Goal: Entertainment & Leisure: Consume media (video, audio)

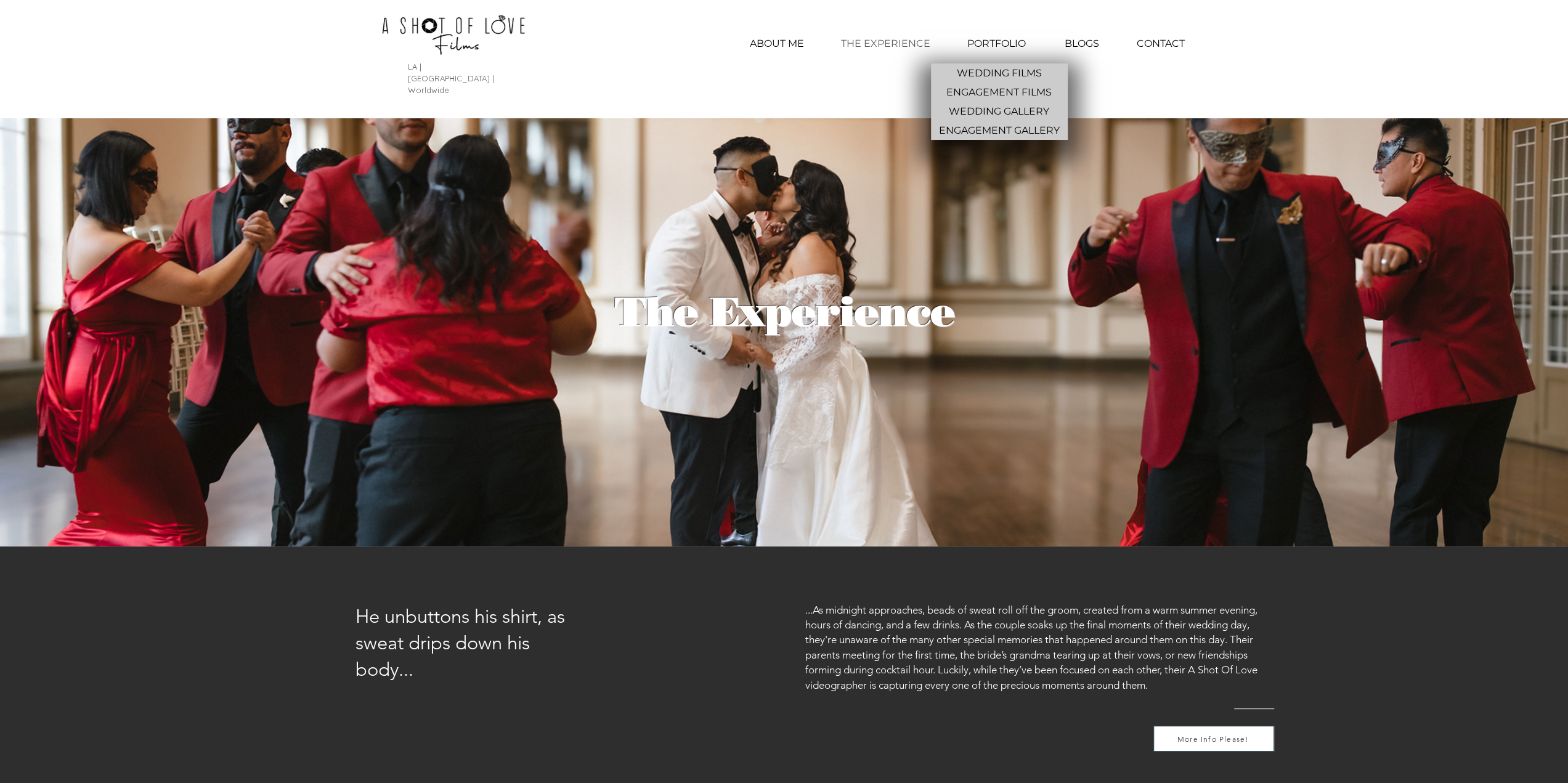
click at [973, 45] on p "PORTFOLIO" at bounding box center [996, 44] width 71 height 31
click at [988, 69] on p "WEDDING FILMS" at bounding box center [999, 73] width 95 height 19
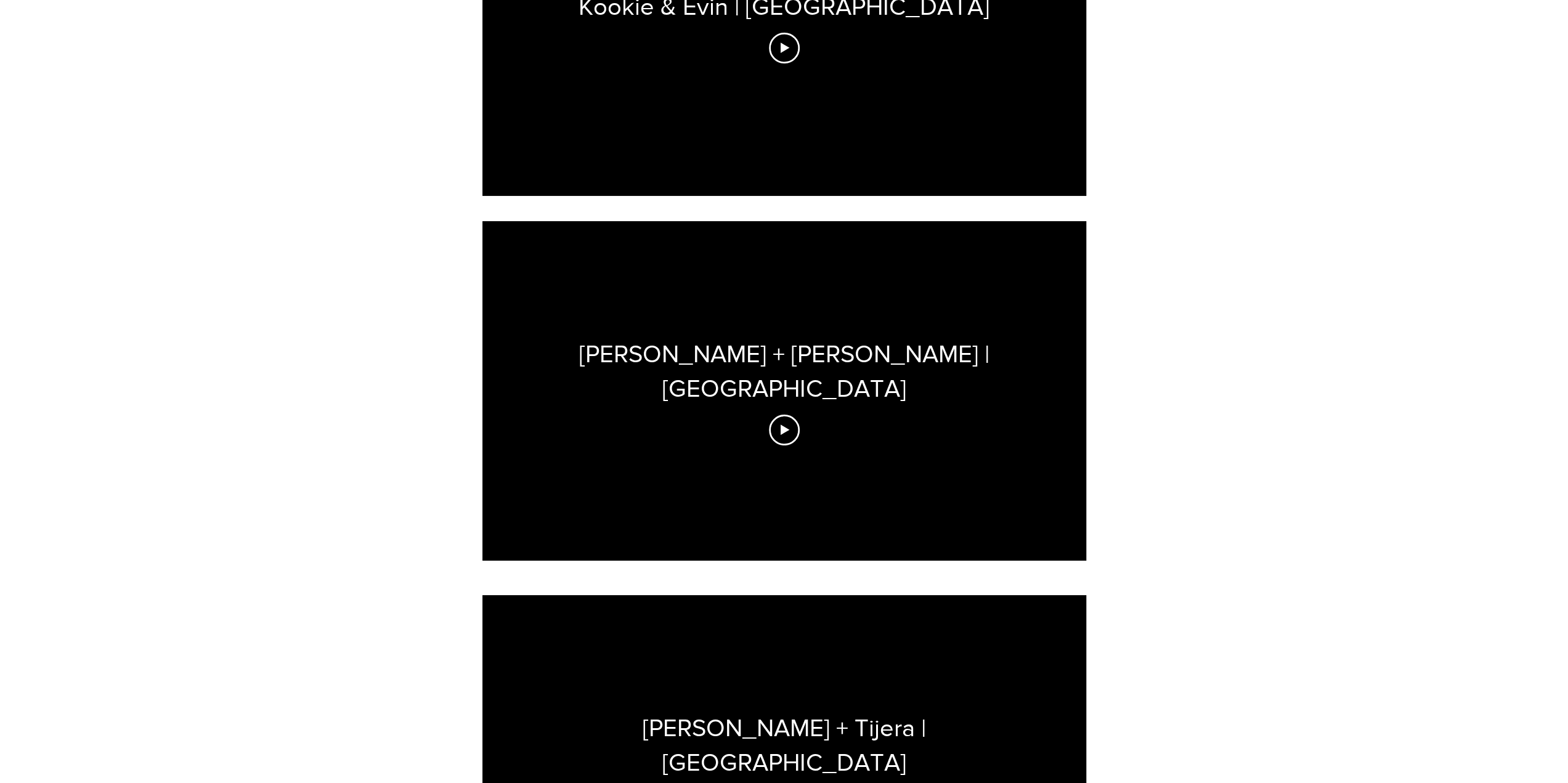
scroll to position [963, 0]
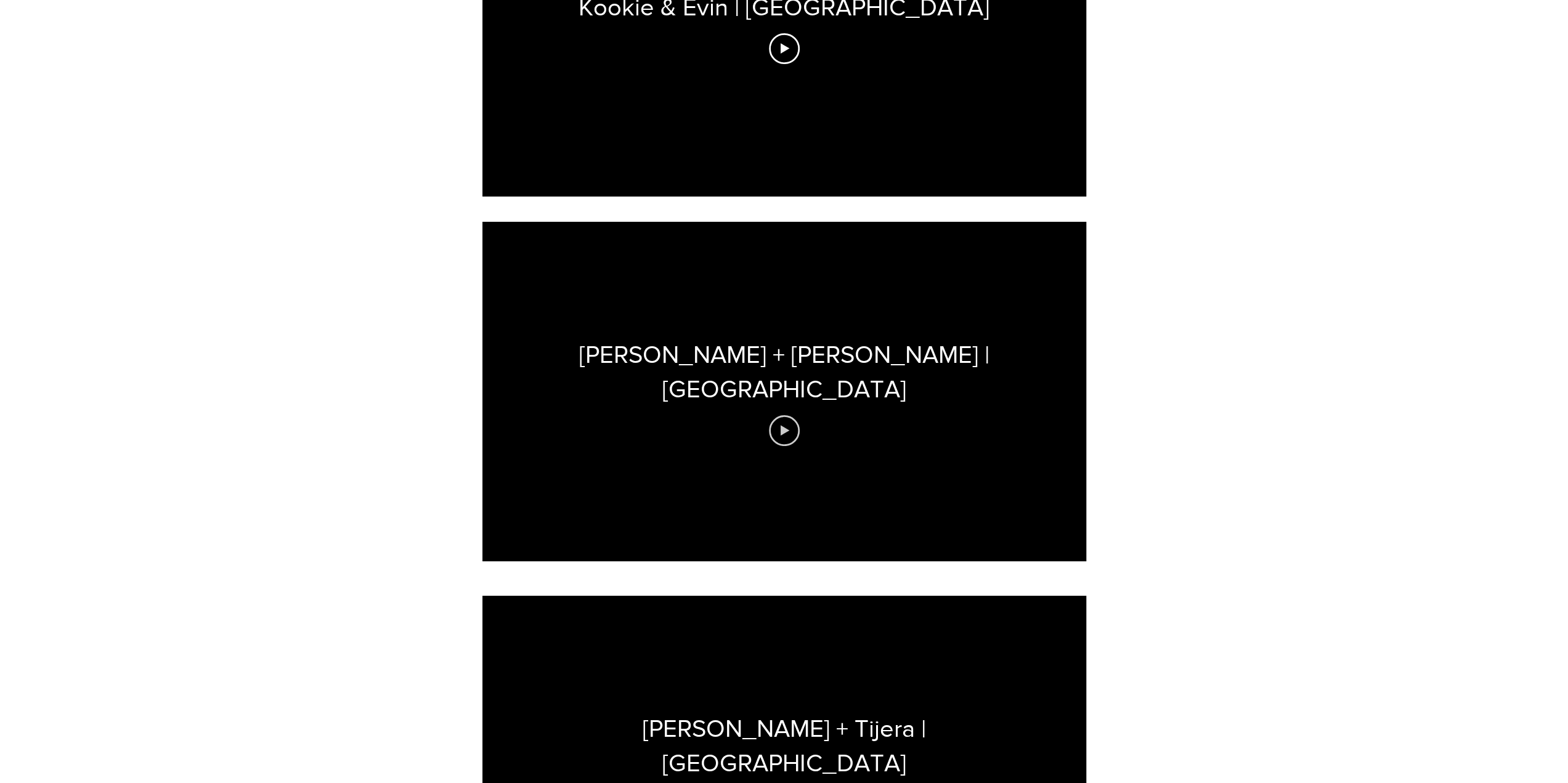
click at [780, 415] on icon "Play video" at bounding box center [784, 430] width 31 height 31
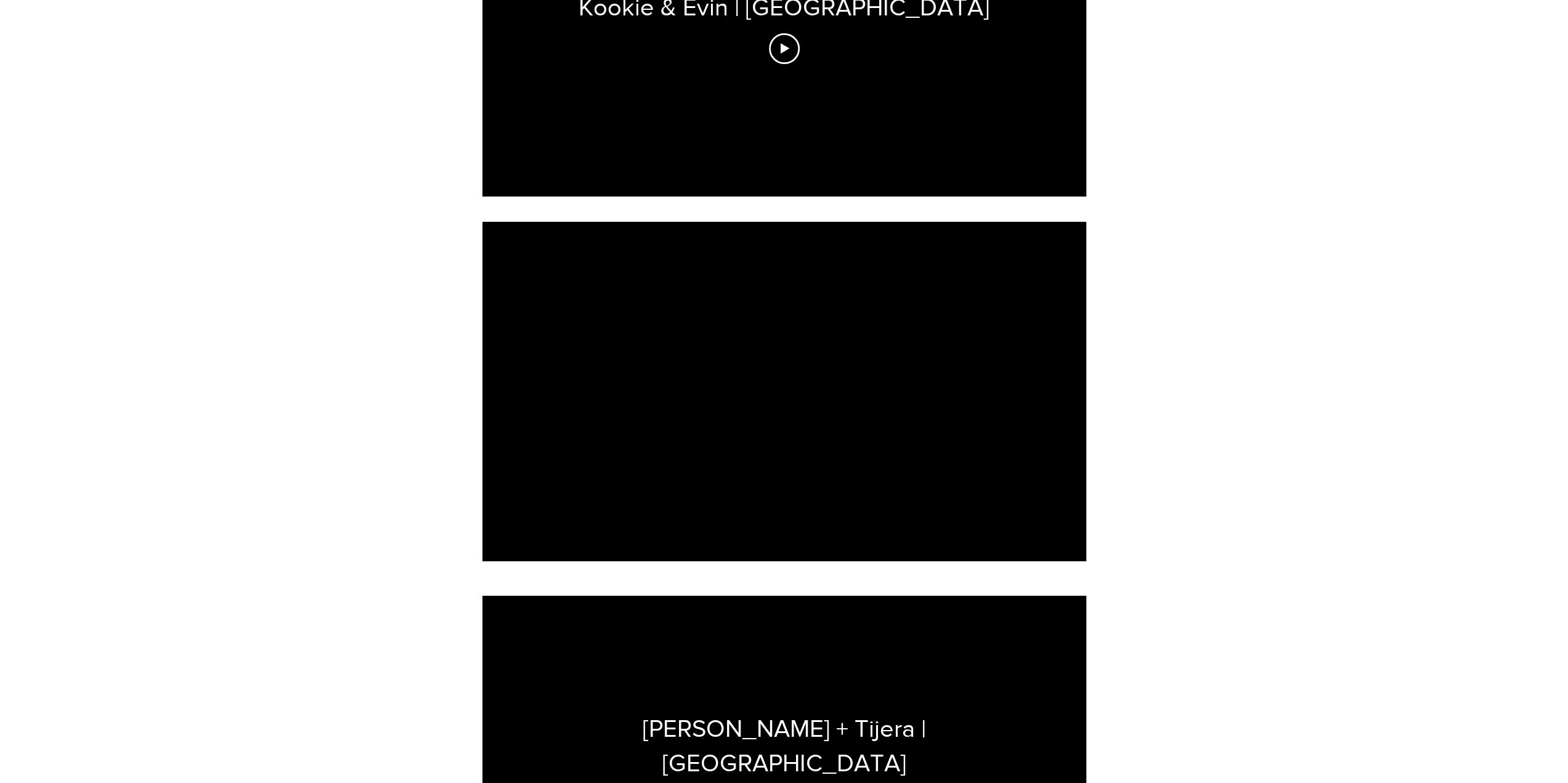
click at [705, 419] on div at bounding box center [784, 391] width 604 height 339
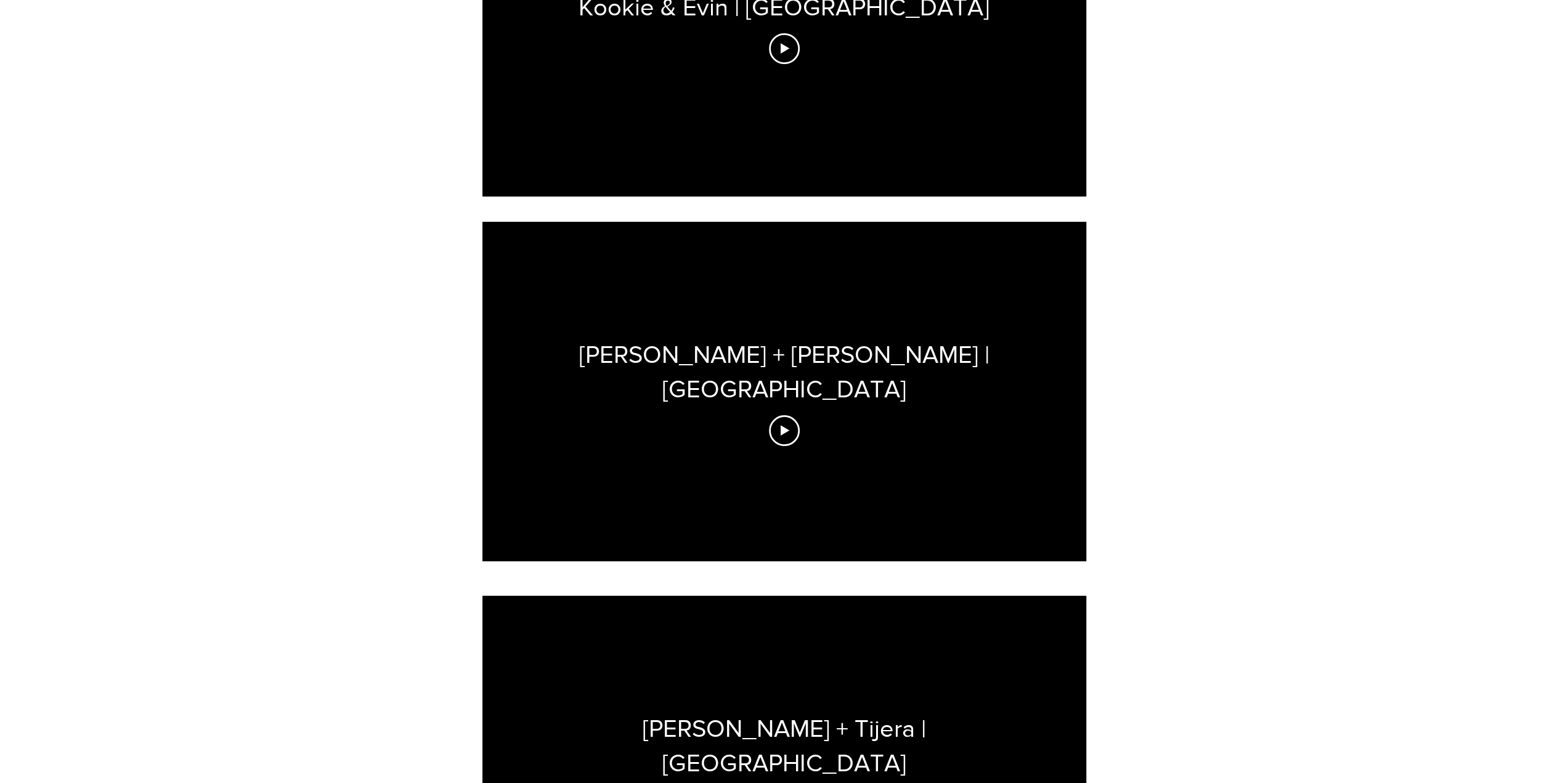
click at [818, 393] on div "Vicky + Zach | Calamigos Ranch" at bounding box center [784, 391] width 604 height 339
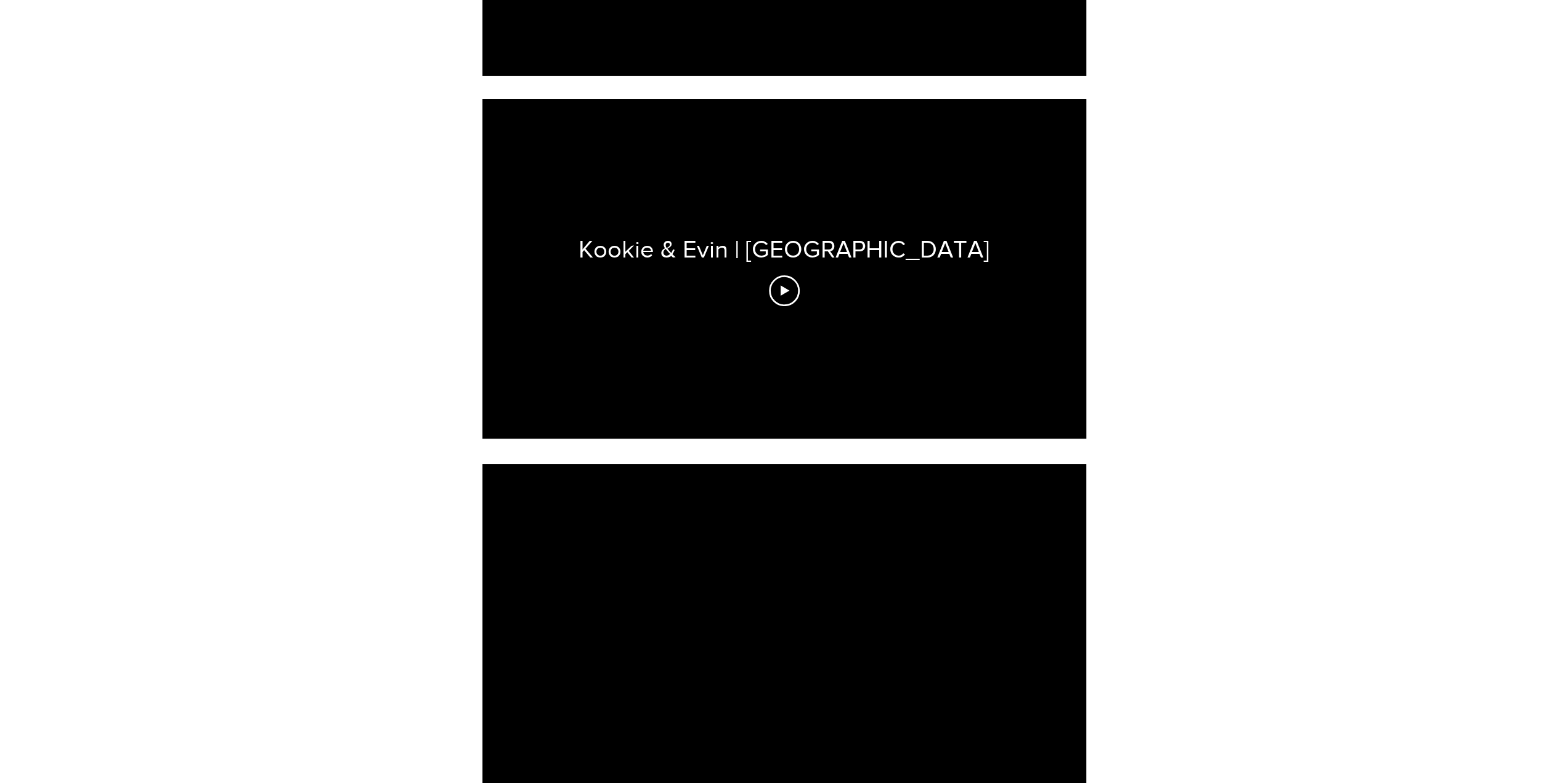
scroll to position [717, 0]
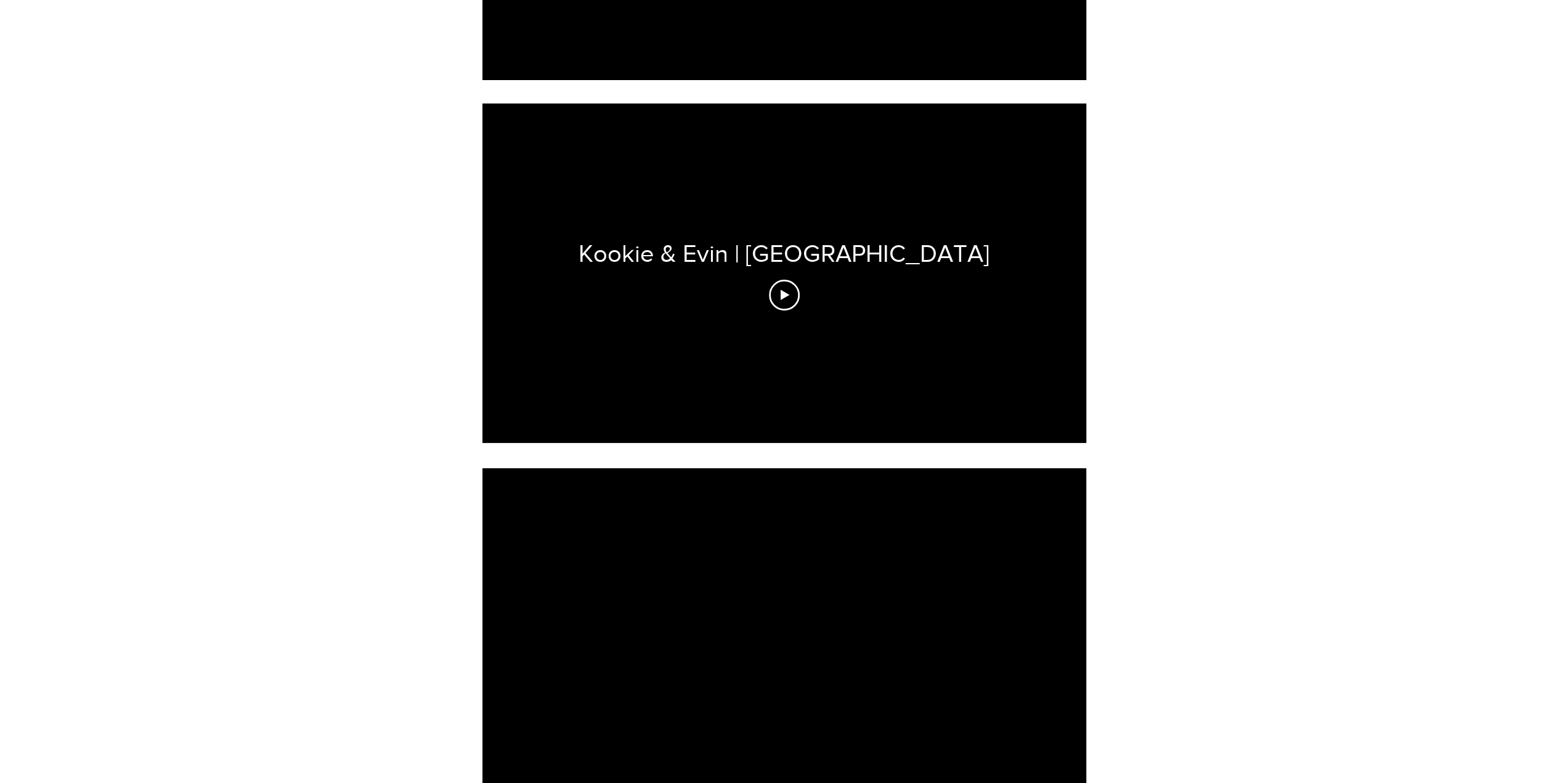
click at [829, 306] on div "Kookie & Evin | Sterling Hills" at bounding box center [784, 273] width 604 height 339
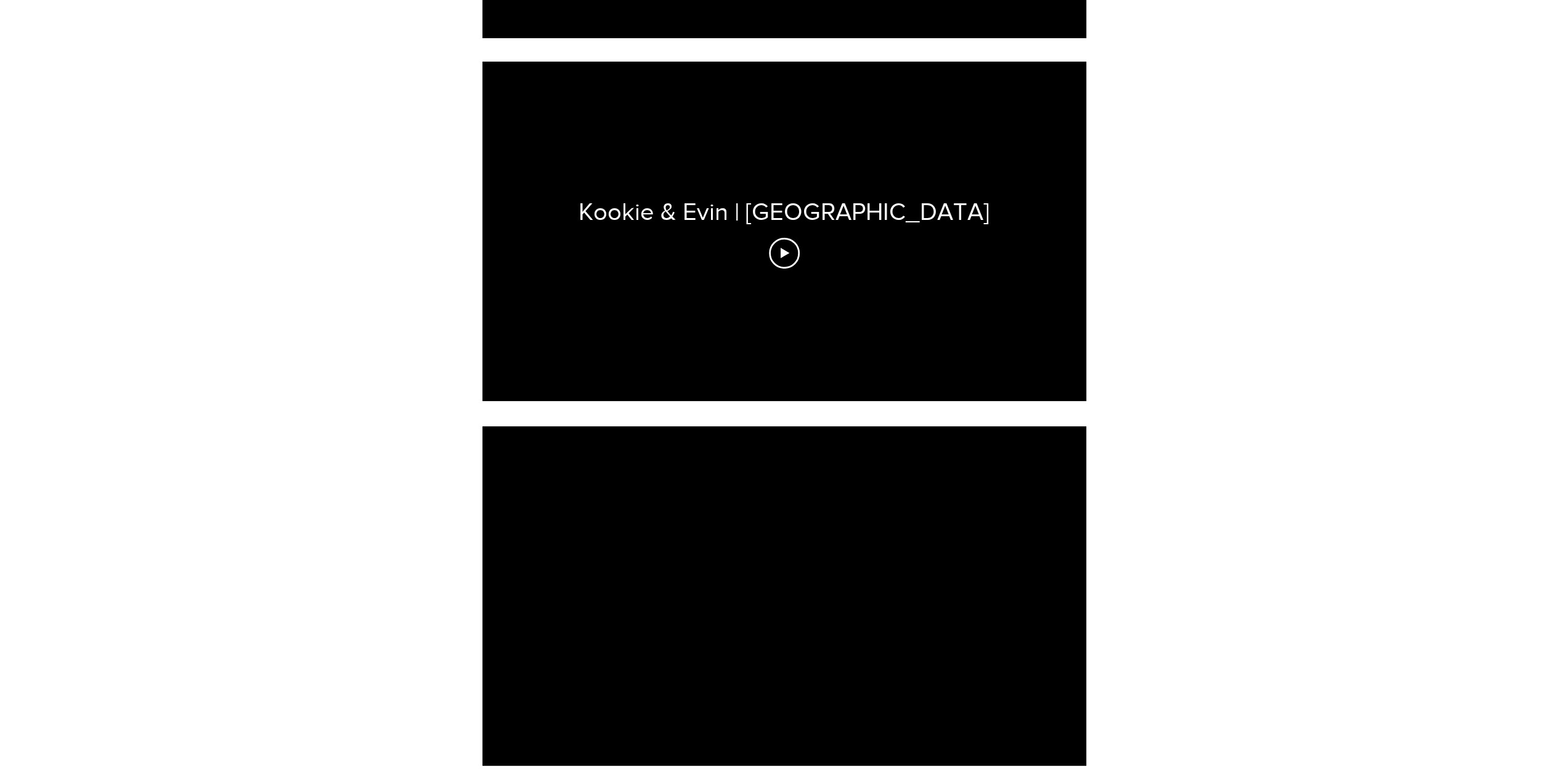
scroll to position [778, 0]
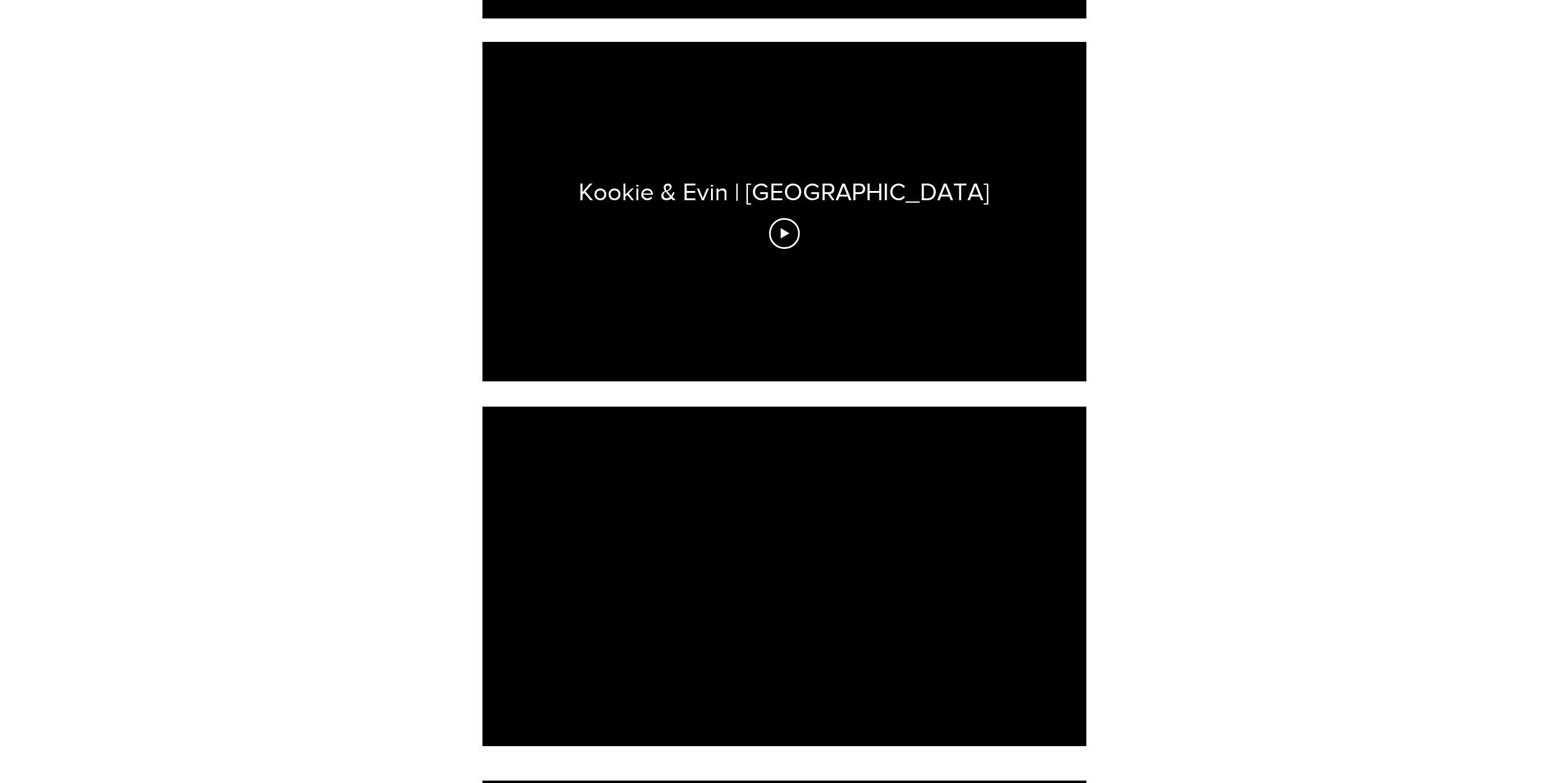
click at [814, 520] on div at bounding box center [784, 575] width 604 height 339
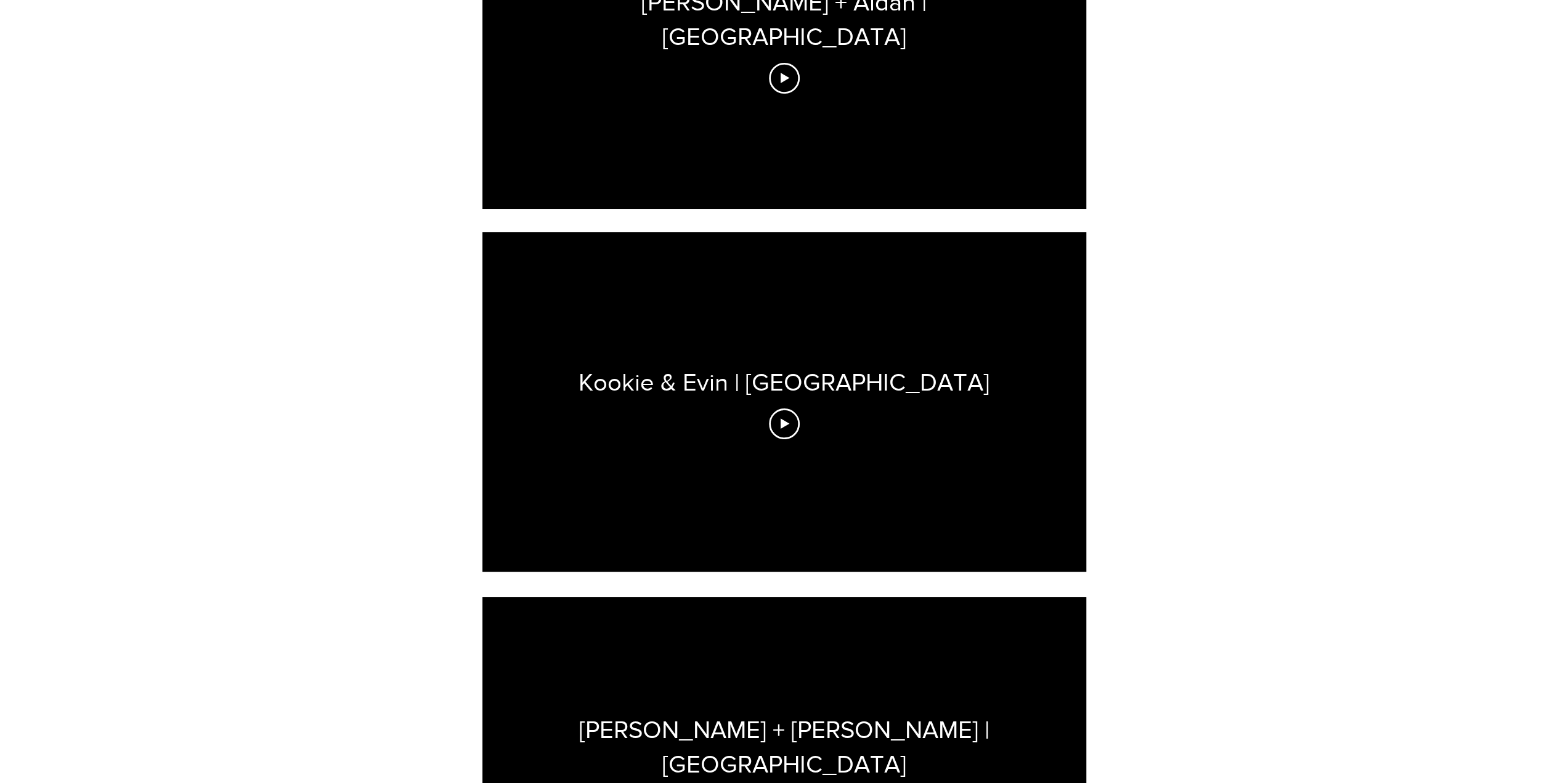
scroll to position [532, 0]
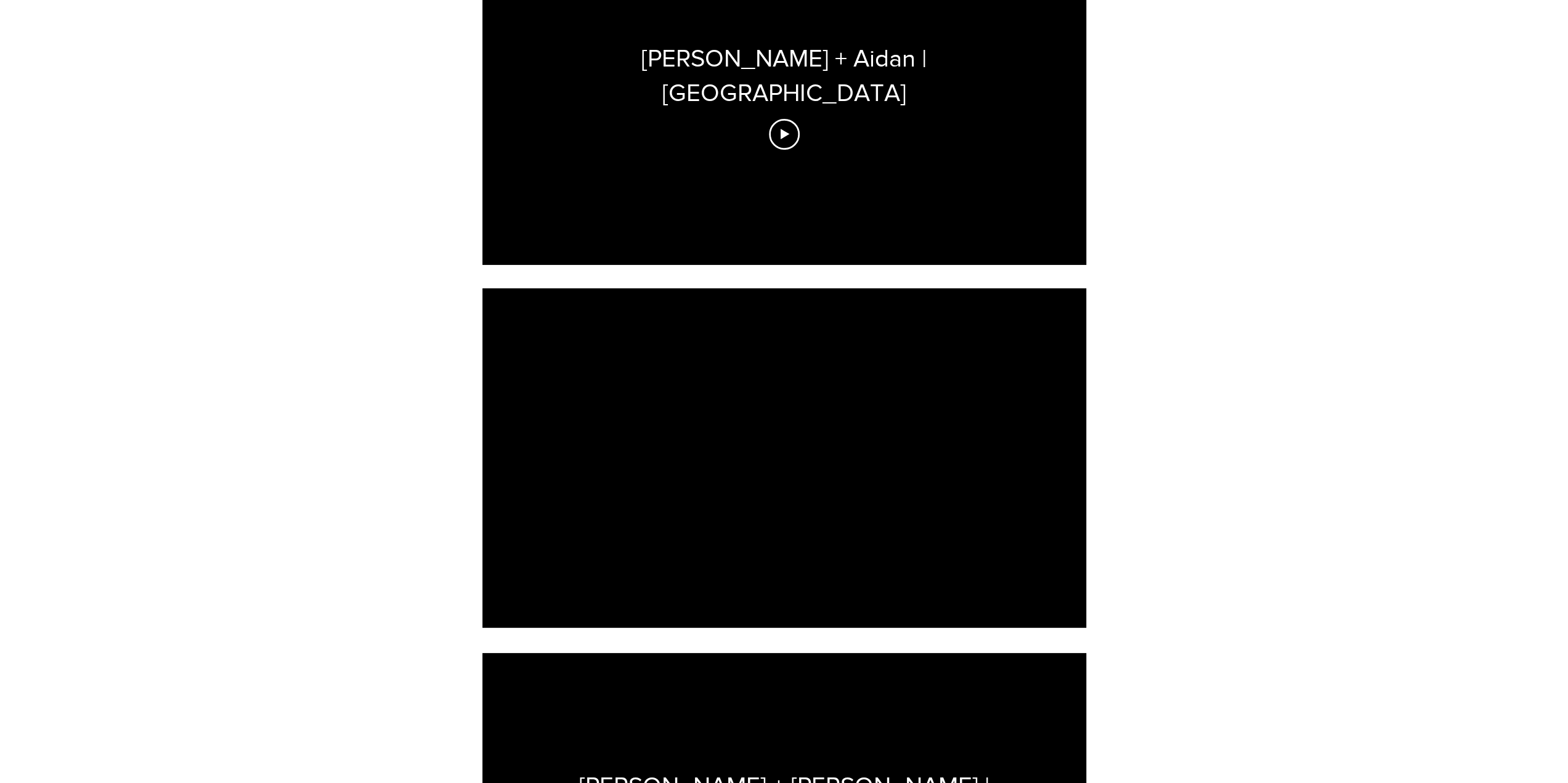
click at [819, 375] on div at bounding box center [784, 457] width 604 height 339
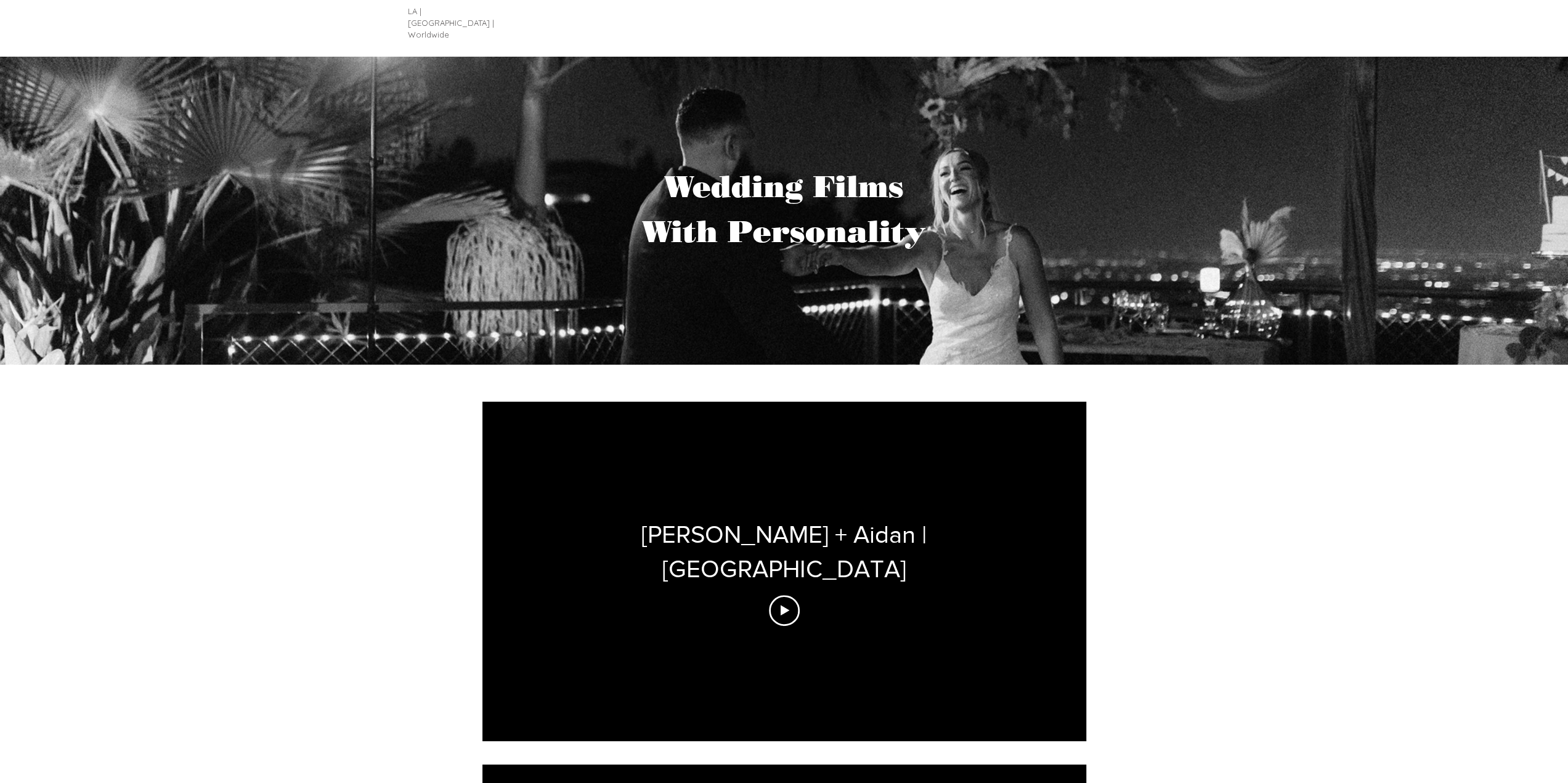
scroll to position [0, 0]
